Goal: Transaction & Acquisition: Obtain resource

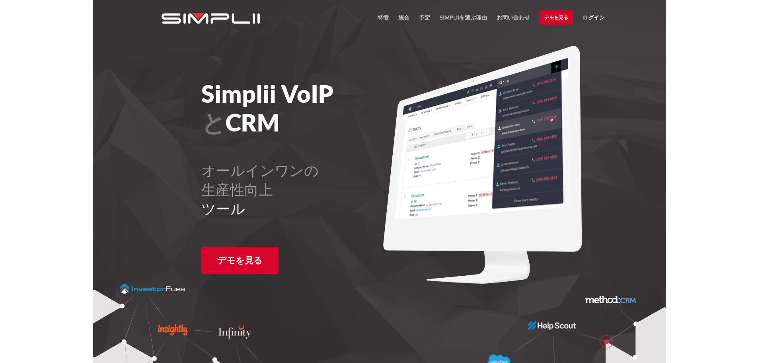
drag, startPoint x: 425, startPoint y: 20, endPoint x: 429, endPoint y: 24, distance: 5.1
click at [425, 20] on font "予定" at bounding box center [424, 17] width 11 height 7
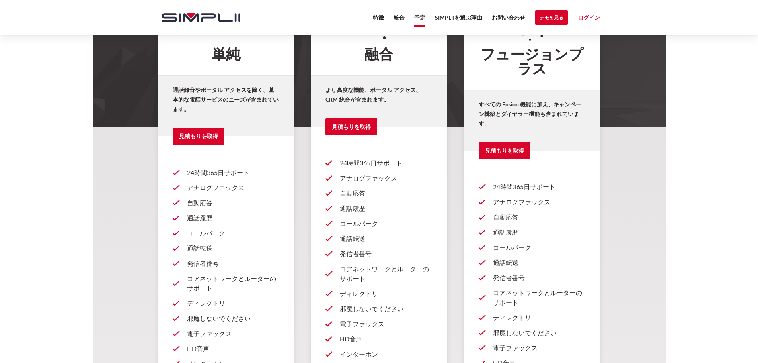
scroll to position [159, 0]
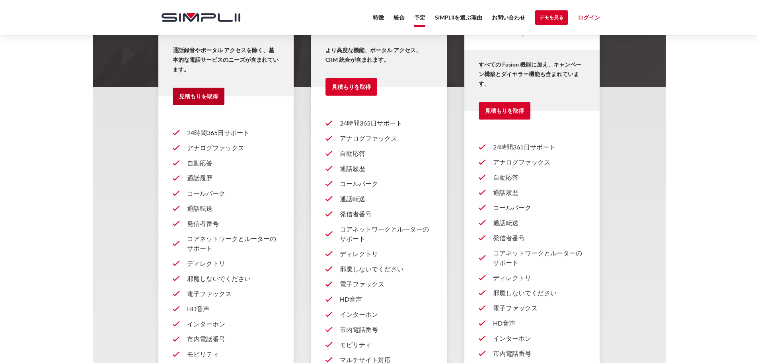
click at [184, 102] on link "見積もりを取得" at bounding box center [199, 97] width 52 height 18
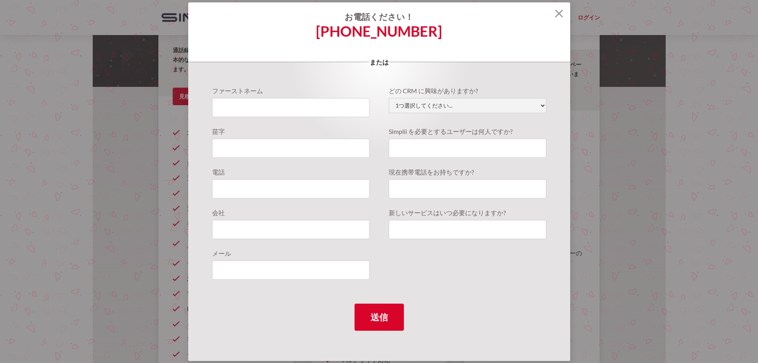
click at [558, 14] on img at bounding box center [559, 14] width 8 height 8
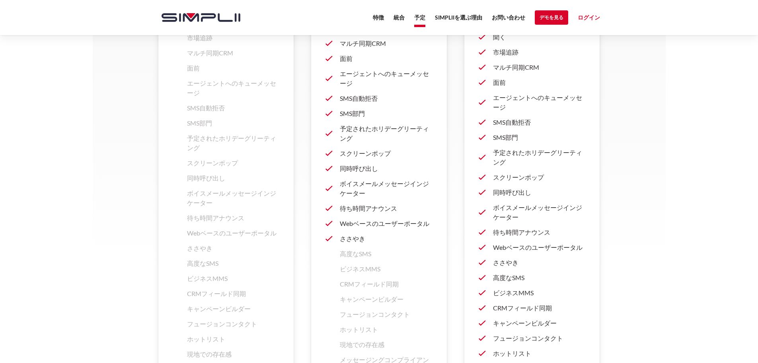
scroll to position [1350, 0]
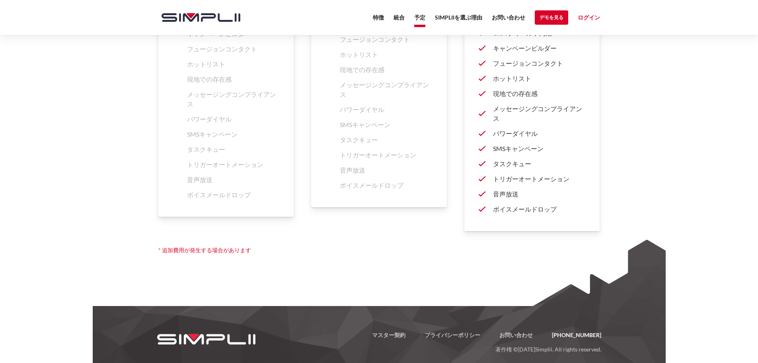
drag, startPoint x: 641, startPoint y: 162, endPoint x: 610, endPoint y: 145, distance: 35.3
